Goal: Information Seeking & Learning: Learn about a topic

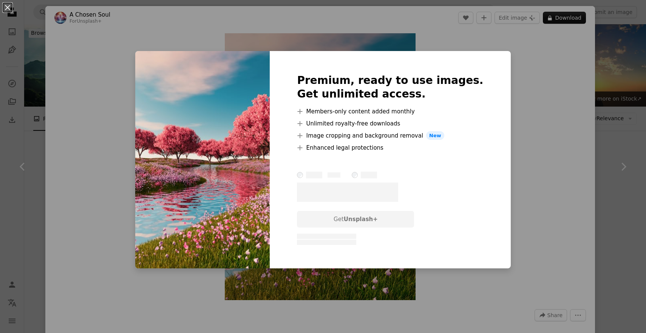
scroll to position [957, 0]
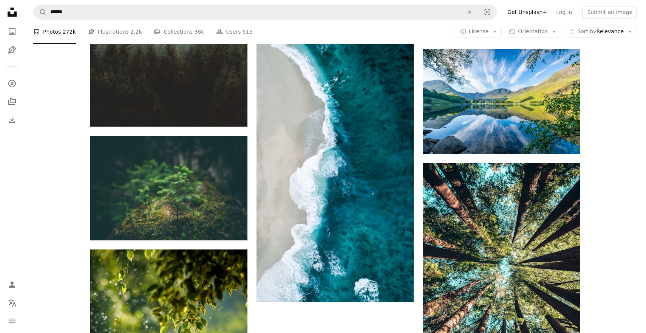
scroll to position [1222, 0]
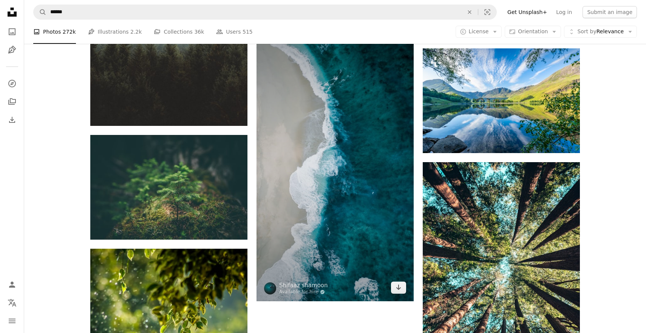
click at [361, 216] on img at bounding box center [335, 161] width 157 height 280
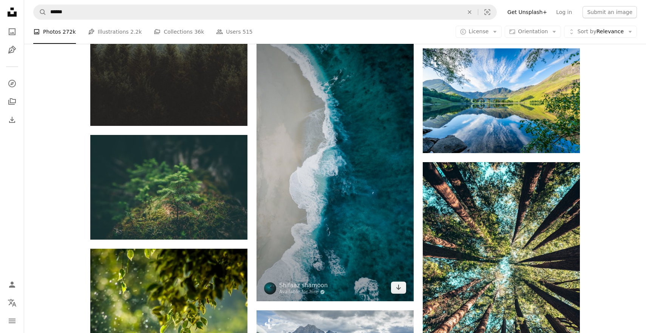
click at [354, 193] on img at bounding box center [335, 161] width 157 height 280
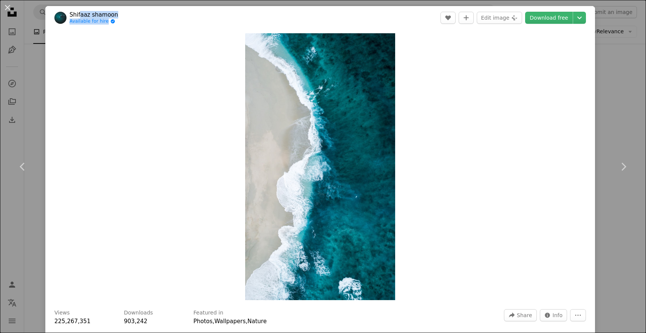
drag, startPoint x: 124, startPoint y: 19, endPoint x: 81, endPoint y: 13, distance: 43.6
click at [80, 13] on header "Shifaaz [PERSON_NAME] Available for hire A checkmark inside of a circle A heart…" at bounding box center [320, 17] width 550 height 23
click at [164, 116] on div "Zoom in" at bounding box center [320, 166] width 550 height 274
drag, startPoint x: 125, startPoint y: 15, endPoint x: 70, endPoint y: 14, distance: 54.8
click at [70, 14] on header "Shifaaz [PERSON_NAME] Available for hire A checkmark inside of a circle A heart…" at bounding box center [320, 17] width 550 height 23
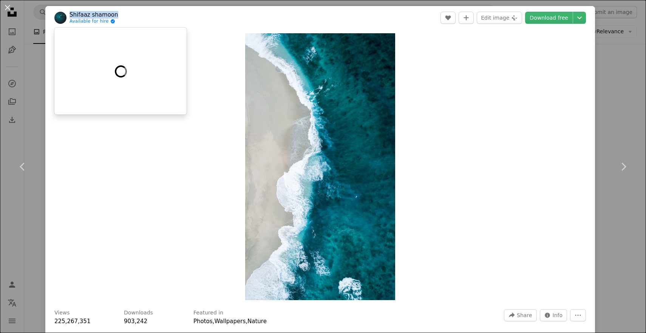
copy link "Shifaaz shamoon"
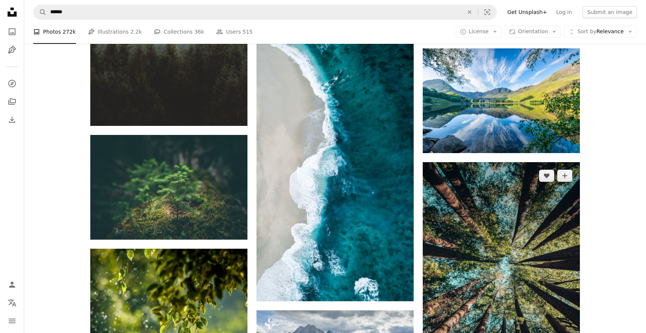
click at [523, 239] on img at bounding box center [501, 279] width 157 height 235
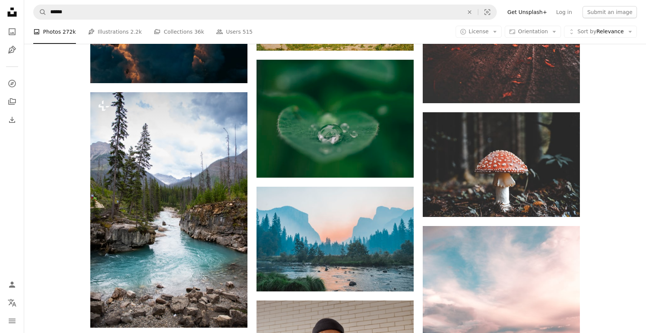
scroll to position [2054, 0]
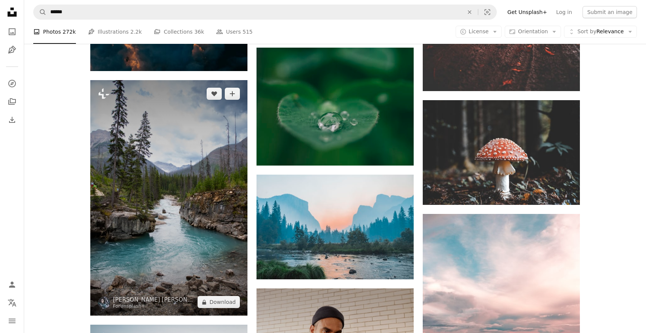
click at [205, 207] on img at bounding box center [168, 197] width 157 height 235
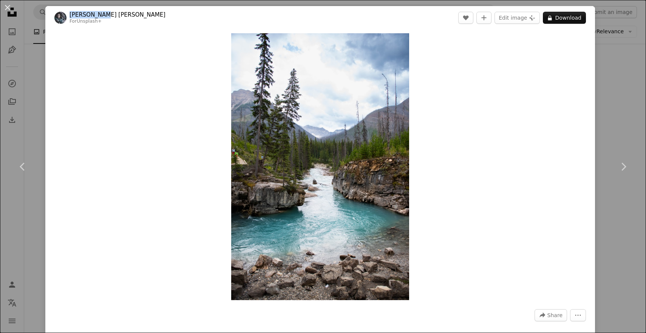
drag, startPoint x: 116, startPoint y: 14, endPoint x: 69, endPoint y: 12, distance: 46.5
click at [69, 12] on header "[PERSON_NAME] [PERSON_NAME] For Unsplash+ A heart A plus sign Edit image Plus s…" at bounding box center [320, 17] width 550 height 23
copy link "[PERSON_NAME] [PERSON_NAME]"
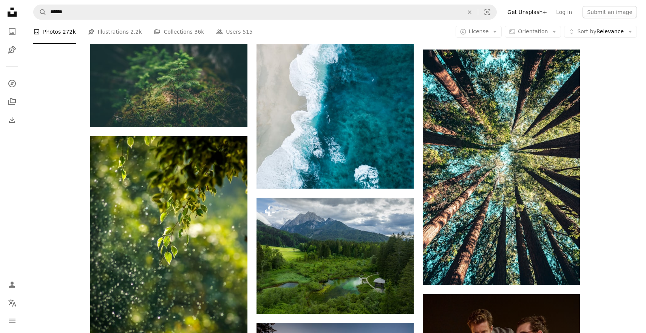
scroll to position [1330, 0]
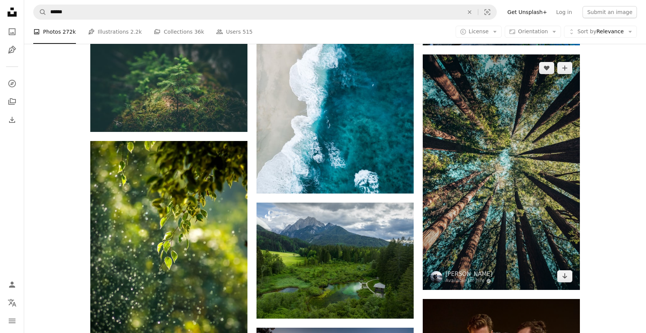
click at [568, 223] on img at bounding box center [501, 171] width 157 height 235
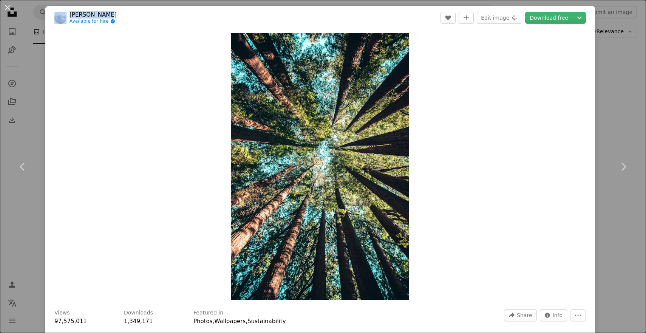
drag, startPoint x: 118, startPoint y: 14, endPoint x: 65, endPoint y: 14, distance: 52.2
click at [65, 14] on header "[PERSON_NAME] Available for hire A checkmark inside of a circle A heart A plus …" at bounding box center [320, 17] width 550 height 23
copy span "[PERSON_NAME]"
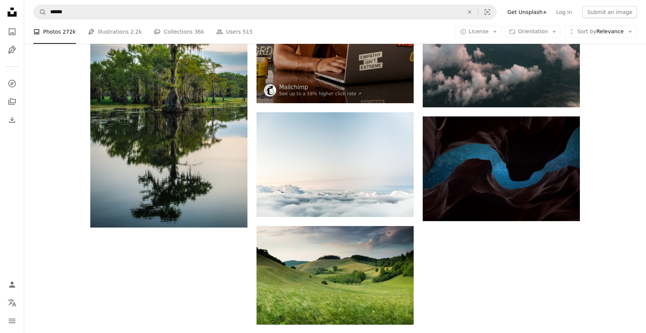
scroll to position [2395, 0]
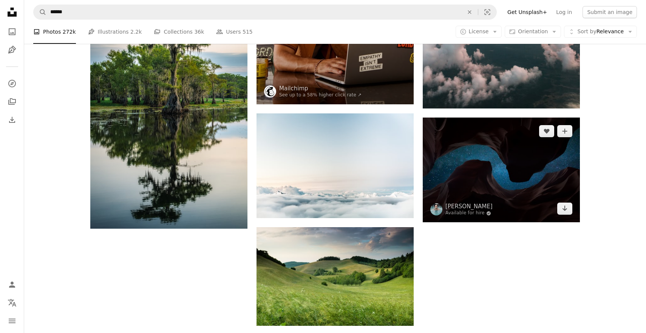
click at [550, 145] on img at bounding box center [501, 170] width 157 height 105
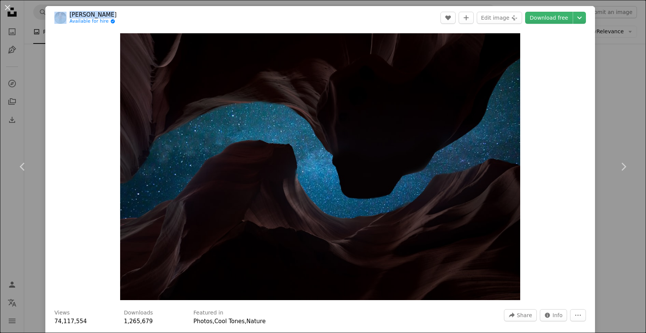
drag, startPoint x: 115, startPoint y: 12, endPoint x: 61, endPoint y: 12, distance: 53.7
click at [61, 12] on header "[PERSON_NAME] Available for hire A checkmark inside of a circle A heart A plus …" at bounding box center [320, 17] width 550 height 23
copy span "[PERSON_NAME]"
